Goal: Information Seeking & Learning: Learn about a topic

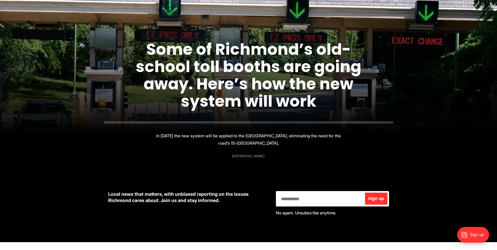
scroll to position [52, 0]
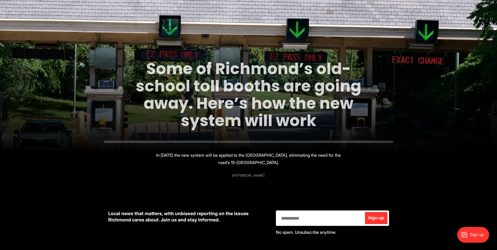
click at [251, 104] on link "Some of Richmond’s old-school toll booths are going away. Here’s how the new sy…" at bounding box center [248, 95] width 225 height 74
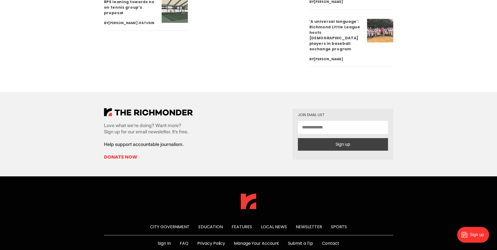
scroll to position [1954, 0]
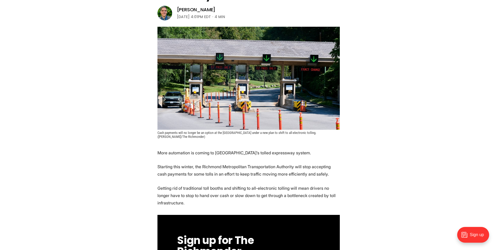
scroll to position [105, 0]
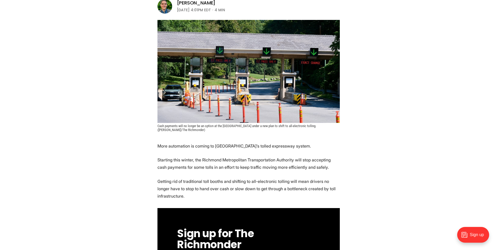
click at [214, 145] on p "More automation is coming to Richmond’s tolled expressway system." at bounding box center [248, 145] width 182 height 7
click at [222, 164] on p "Starting this winter, the Richmond Metropolitan Transportation Authority will s…" at bounding box center [248, 163] width 182 height 15
click at [235, 159] on p "Starting this winter, the Richmond Metropolitan Transportation Authority will s…" at bounding box center [248, 163] width 182 height 15
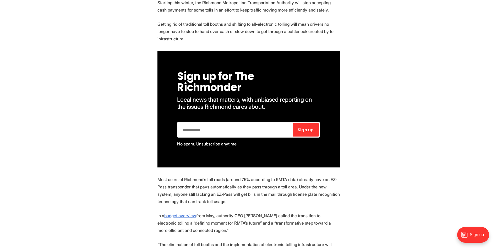
scroll to position [288, 0]
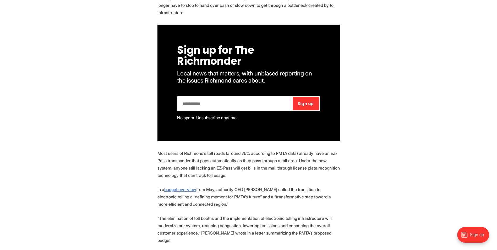
click at [293, 158] on p "Most users of Richmond’s toll roads (around 75% according to RMTA data) already…" at bounding box center [248, 164] width 182 height 29
click at [291, 166] on p "Most users of Richmond’s toll roads (around 75% according to RMTA data) already…" at bounding box center [248, 164] width 182 height 29
click at [213, 156] on p "Most users of Richmond’s toll roads (around 75% according to RMTA data) already…" at bounding box center [248, 164] width 182 height 29
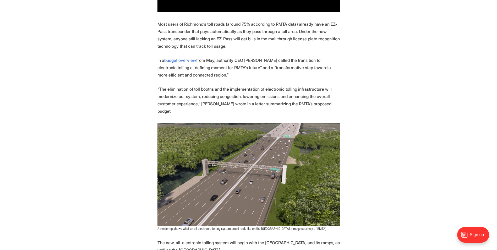
scroll to position [419, 0]
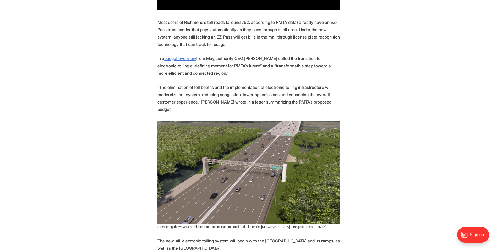
click at [299, 57] on p "In a budget overview from May, authority CEO Joi Taylor Dean called the transit…" at bounding box center [248, 66] width 182 height 22
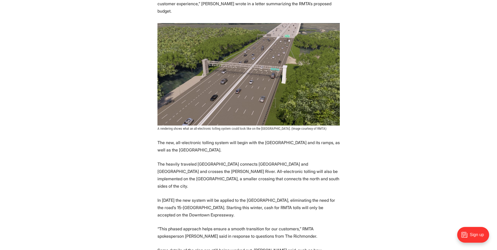
scroll to position [576, 0]
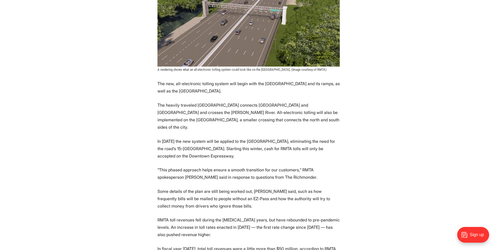
click at [280, 137] on p "In 2027 the new system will be applied to the Downtown Expressway, eliminating …" at bounding box center [248, 148] width 182 height 22
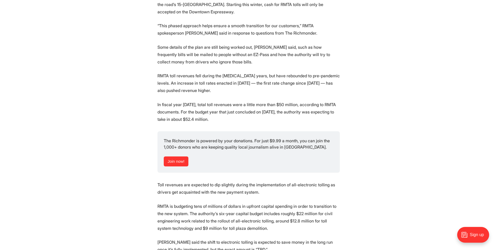
scroll to position [759, 0]
